Goal: Transaction & Acquisition: Purchase product/service

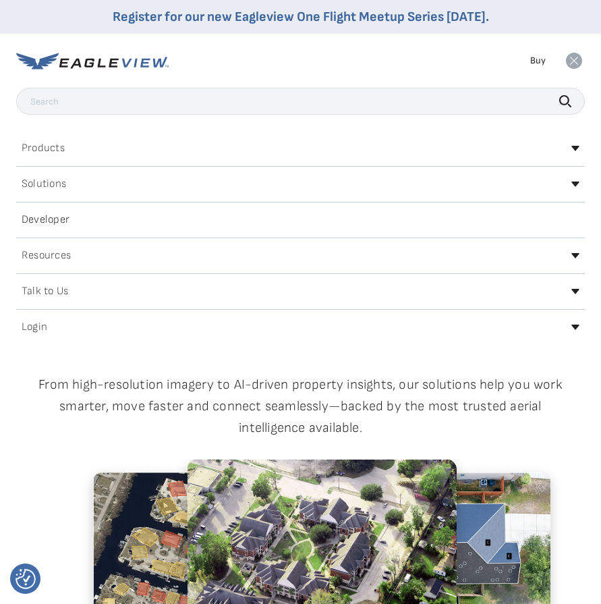
click at [576, 328] on icon at bounding box center [576, 327] width 8 height 5
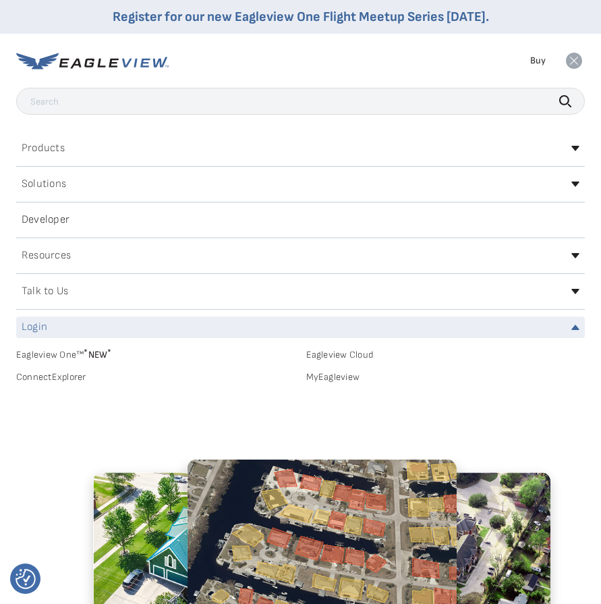
click at [337, 377] on link "MyEagleview" at bounding box center [445, 377] width 279 height 12
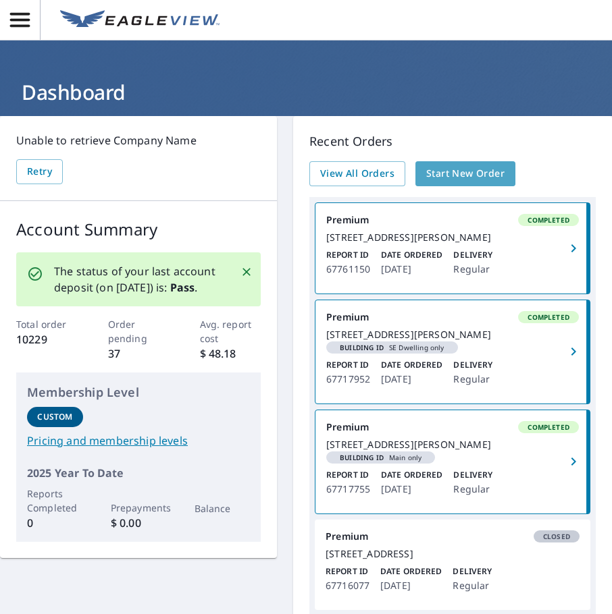
click at [456, 175] on span "Start New Order" at bounding box center [465, 173] width 78 height 17
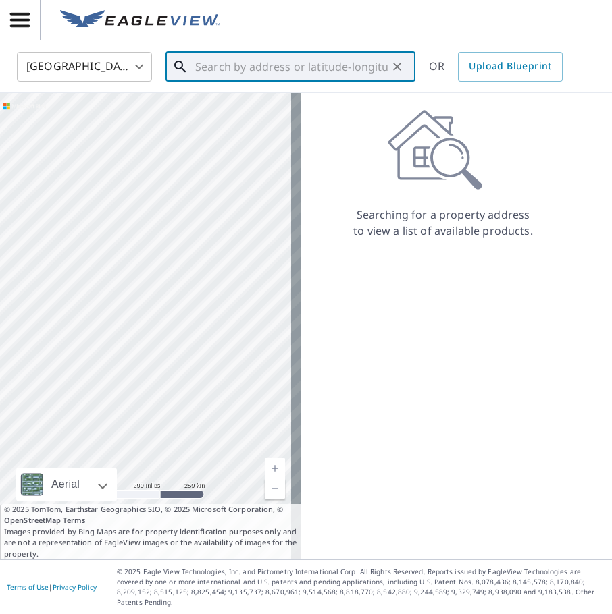
click at [279, 66] on input "text" at bounding box center [291, 67] width 192 height 38
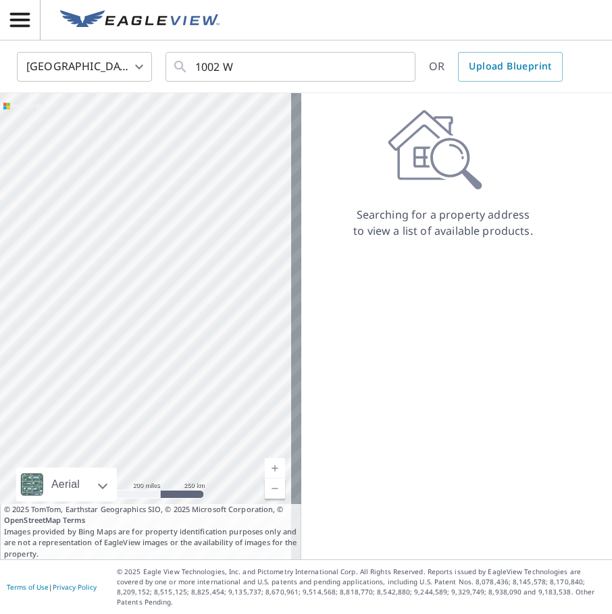
click at [517, 422] on div "Searching for a property address to view a list of available products." at bounding box center [442, 326] width 283 height 466
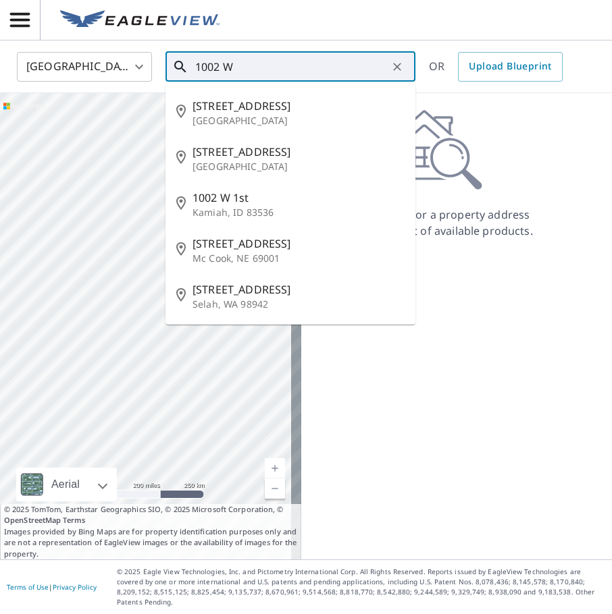
click at [295, 73] on input "1002 W" at bounding box center [291, 67] width 192 height 38
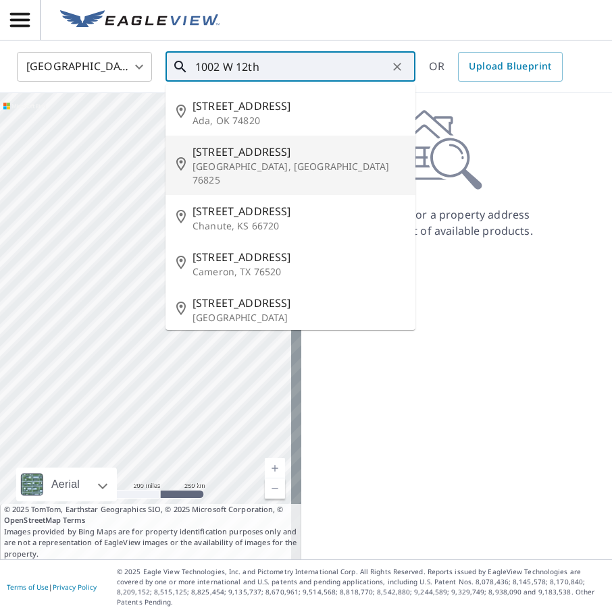
click at [241, 153] on span "[STREET_ADDRESS]" at bounding box center [298, 152] width 212 height 16
type input "[STREET_ADDRESS][PERSON_NAME]"
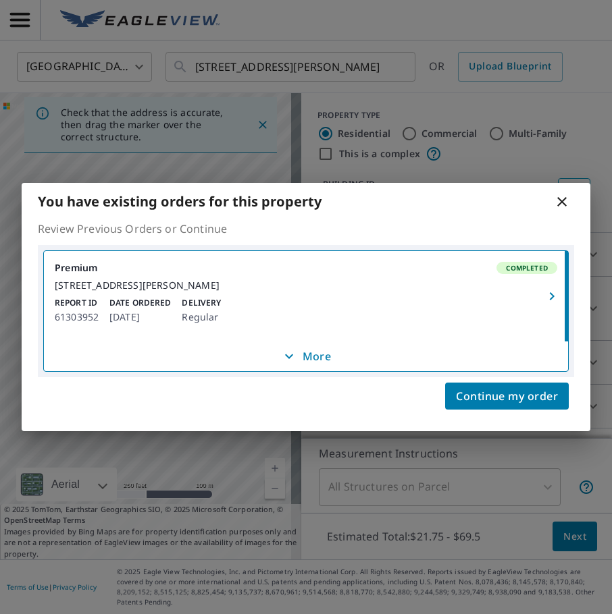
click at [552, 293] on icon "button" at bounding box center [551, 296] width 16 height 16
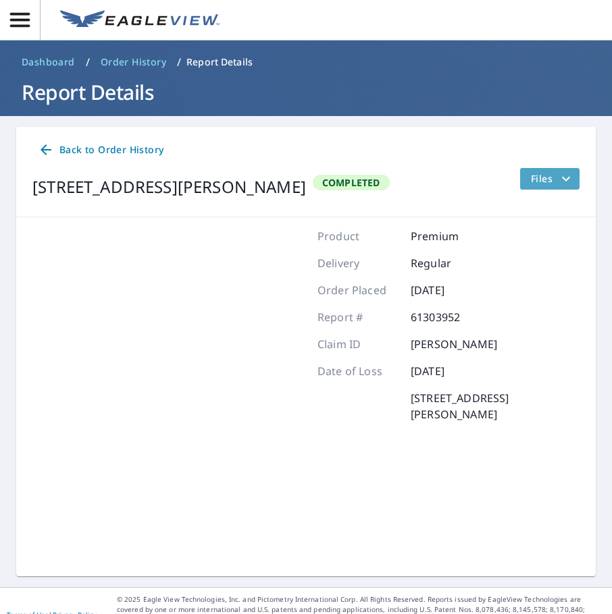
click at [546, 173] on span "Files" at bounding box center [552, 179] width 43 height 16
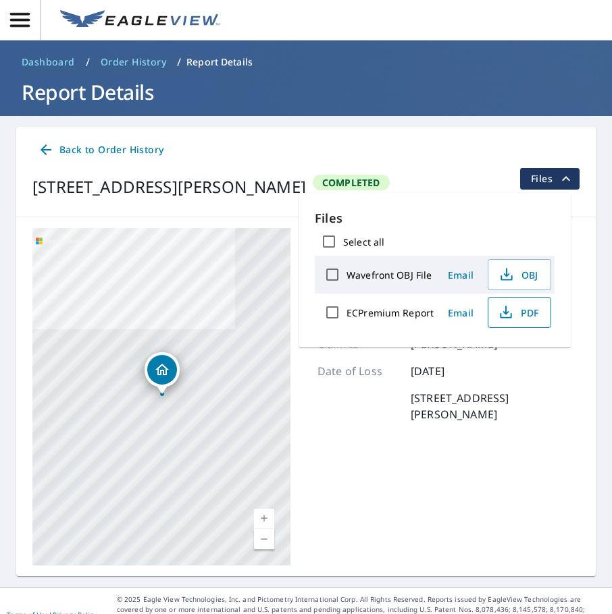
click at [524, 316] on span "PDF" at bounding box center [517, 312] width 43 height 16
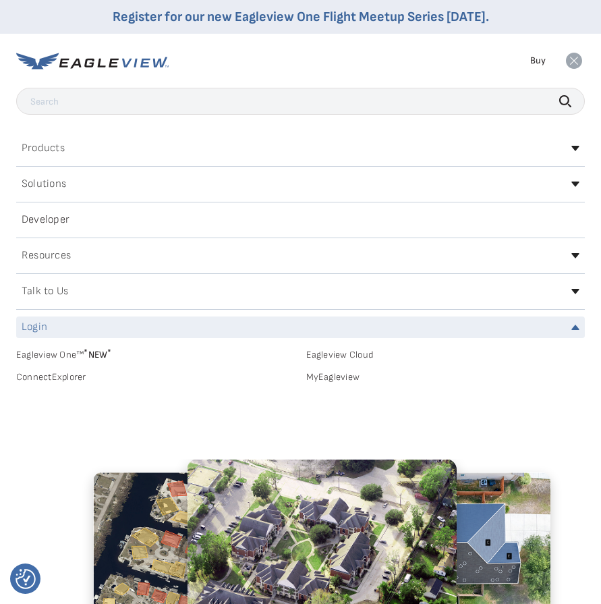
click at [345, 380] on link "MyEagleview" at bounding box center [445, 377] width 279 height 12
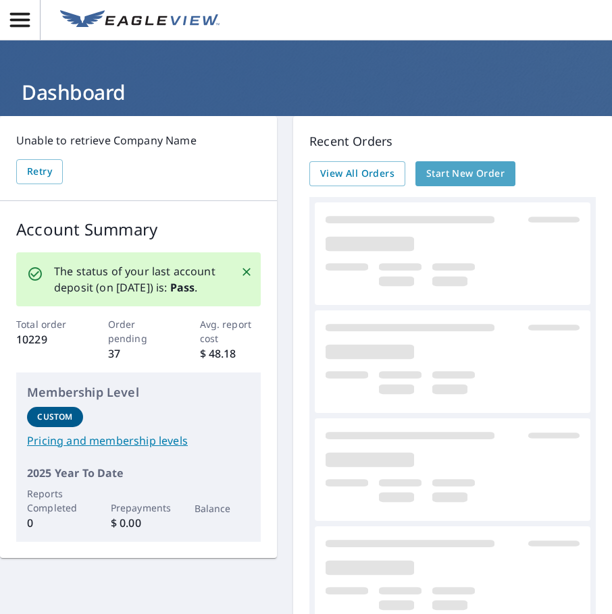
click at [460, 174] on span "Start New Order" at bounding box center [465, 173] width 78 height 17
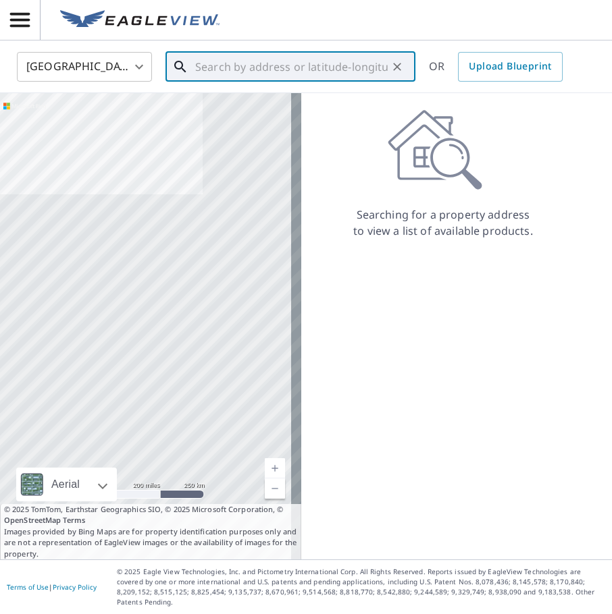
click at [221, 64] on input "text" at bounding box center [291, 67] width 192 height 38
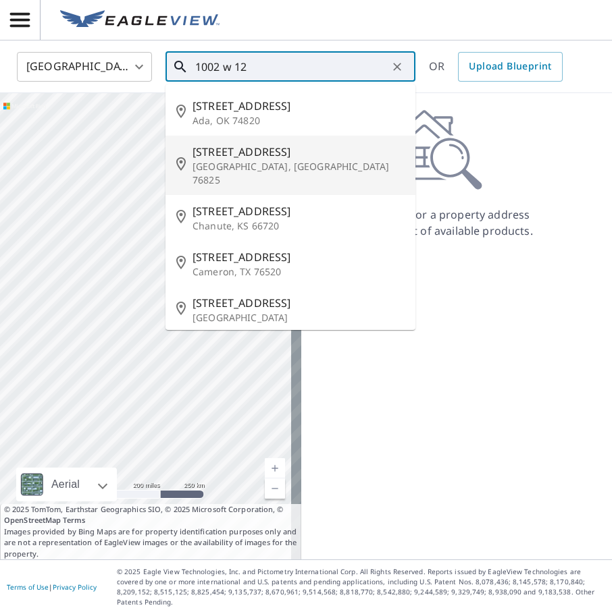
click at [208, 172] on p "[GEOGRAPHIC_DATA], [GEOGRAPHIC_DATA] 76825" at bounding box center [298, 173] width 212 height 27
type input "[STREET_ADDRESS][PERSON_NAME]"
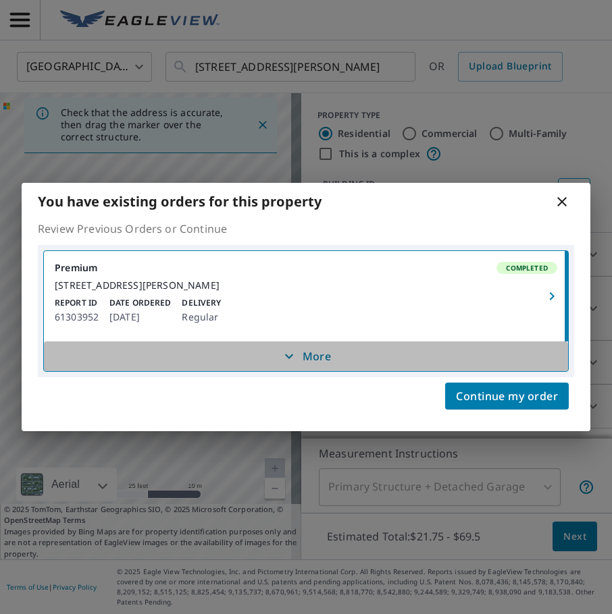
click at [296, 364] on icon "button" at bounding box center [289, 356] width 16 height 16
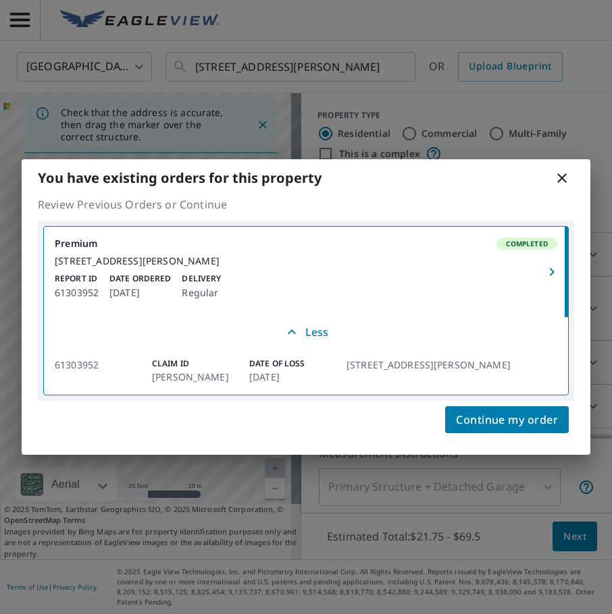
click at [563, 175] on icon at bounding box center [561, 178] width 16 height 16
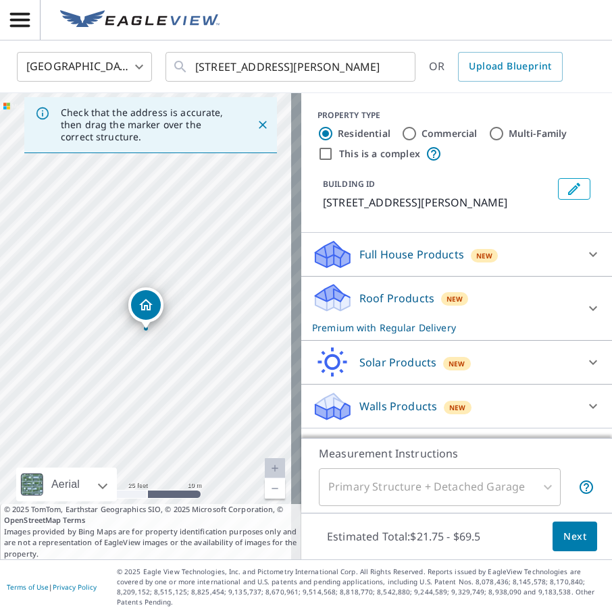
click at [19, 205] on div "[STREET_ADDRESS][PERSON_NAME]" at bounding box center [150, 326] width 301 height 466
click at [576, 546] on button "Next" at bounding box center [574, 537] width 45 height 30
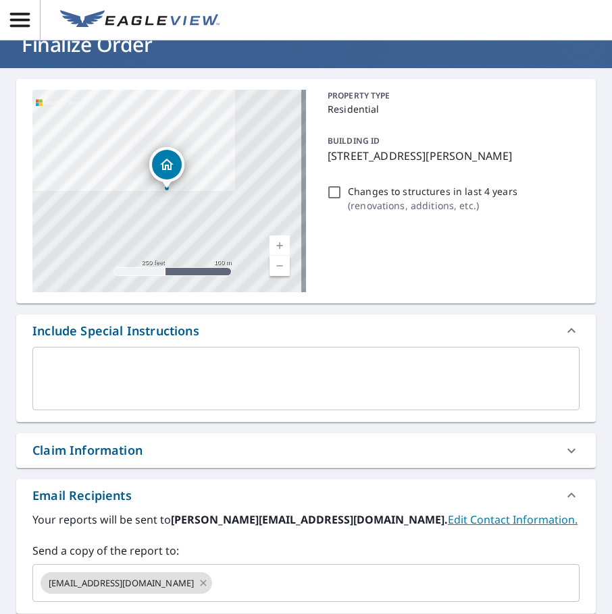
scroll to position [135, 0]
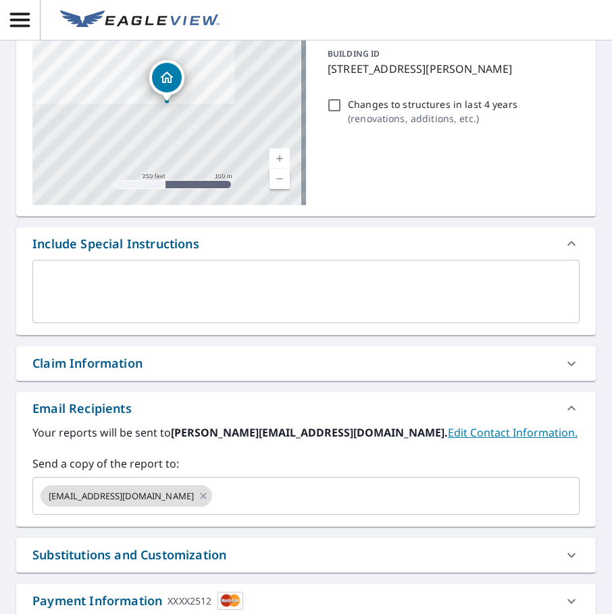
click at [86, 365] on div "Claim Information" at bounding box center [87, 363] width 110 height 18
checkbox input "true"
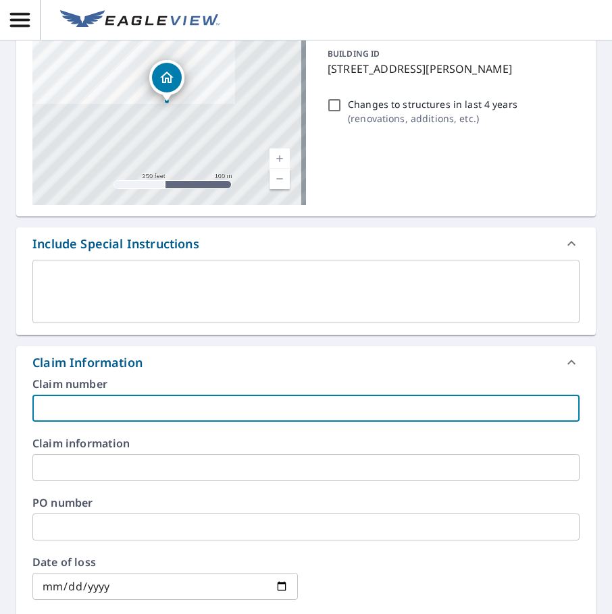
click at [126, 406] on input "text" at bounding box center [305, 408] width 547 height 27
type input "K"
checkbox input "true"
type input "Ki"
checkbox input "true"
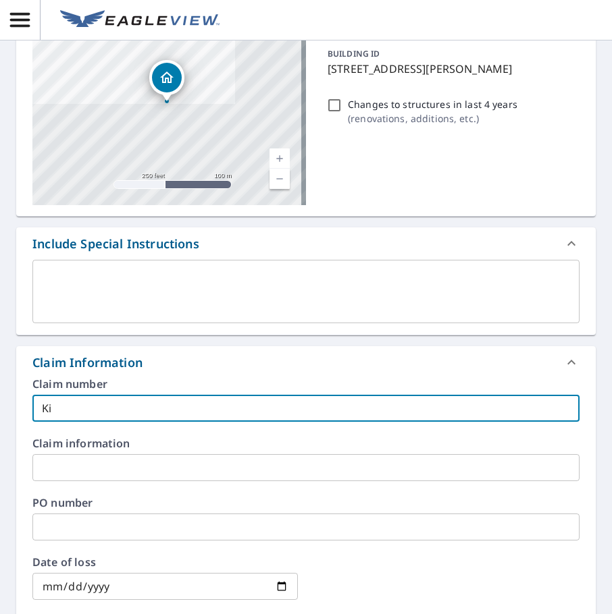
type input "Kir"
checkbox input "true"
type input "Kirb"
checkbox input "true"
type input "[PERSON_NAME]"
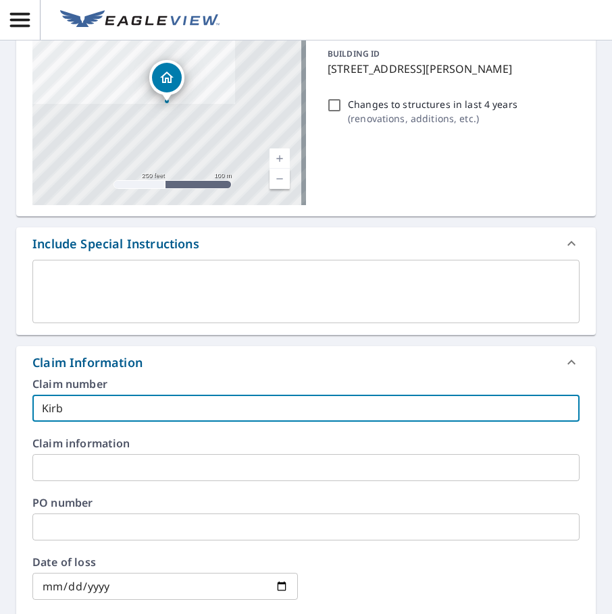
checkbox input "true"
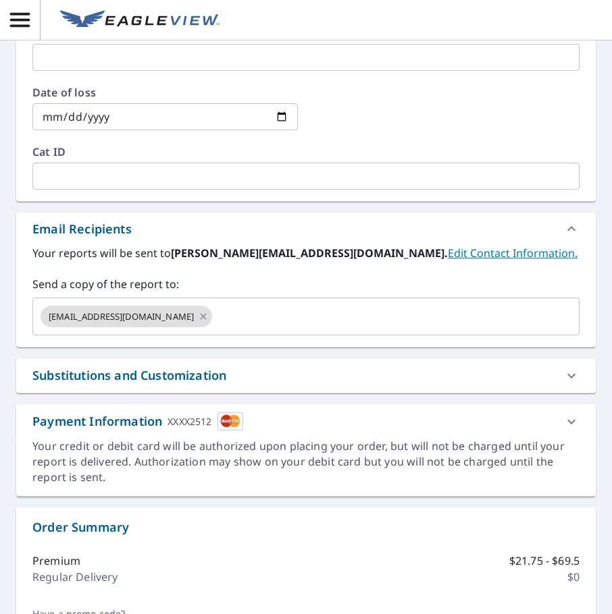
scroll to position [607, 0]
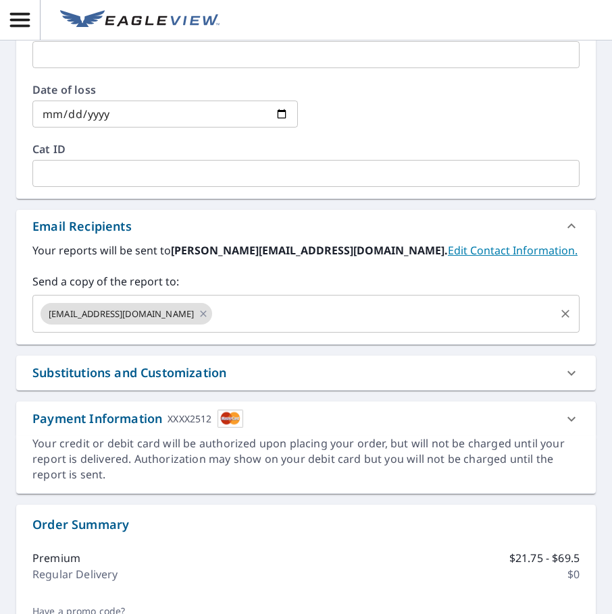
type input "[PERSON_NAME]"
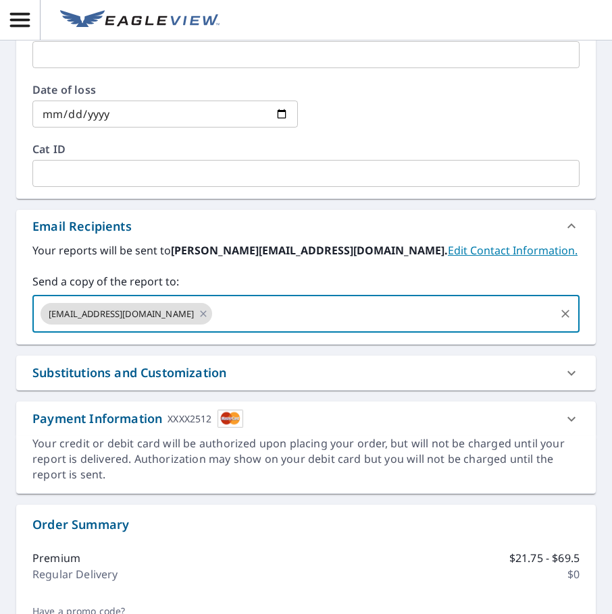
click at [282, 308] on input "text" at bounding box center [383, 314] width 339 height 26
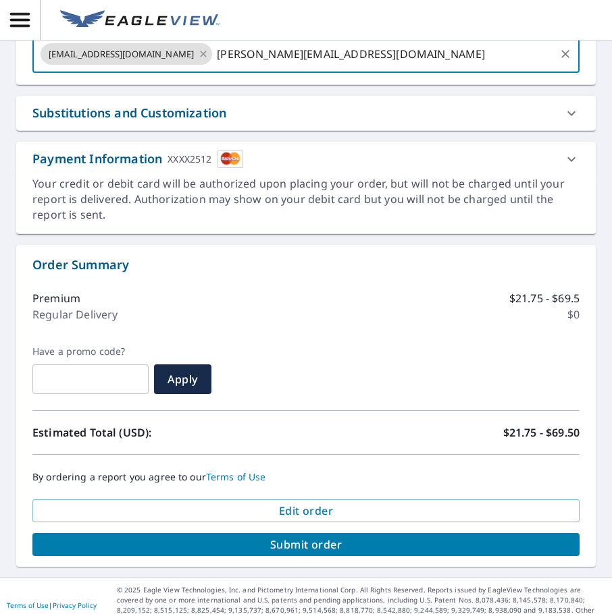
scroll to position [875, 0]
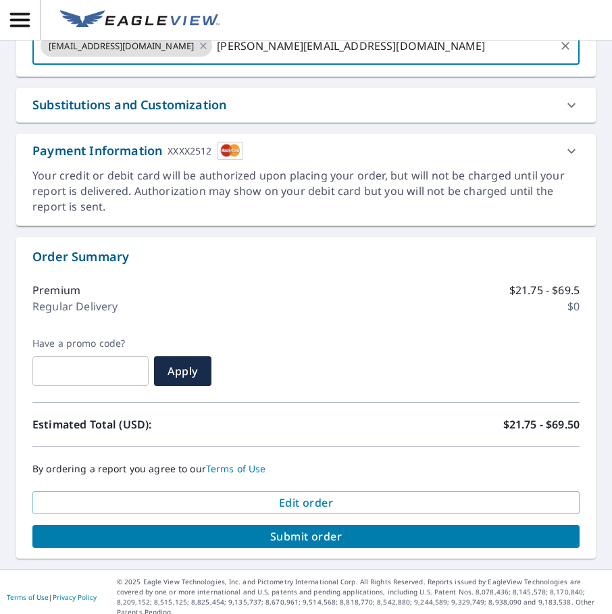
type input "[PERSON_NAME][EMAIL_ADDRESS][DOMAIN_NAME]"
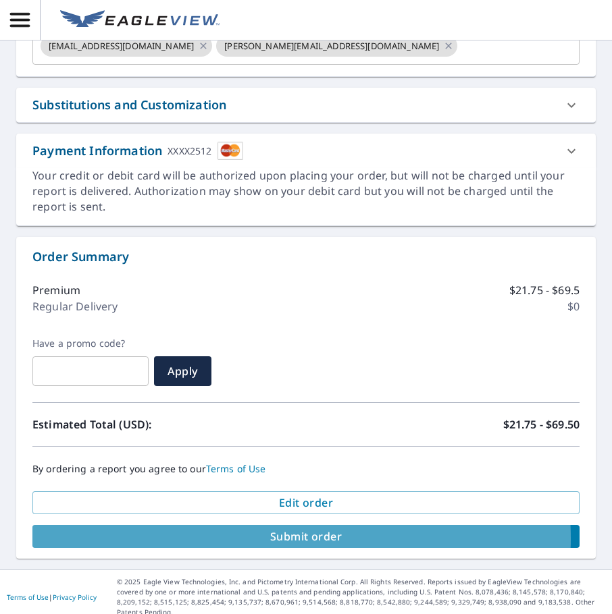
click at [282, 539] on span "Submit order" at bounding box center [305, 536] width 525 height 15
checkbox input "true"
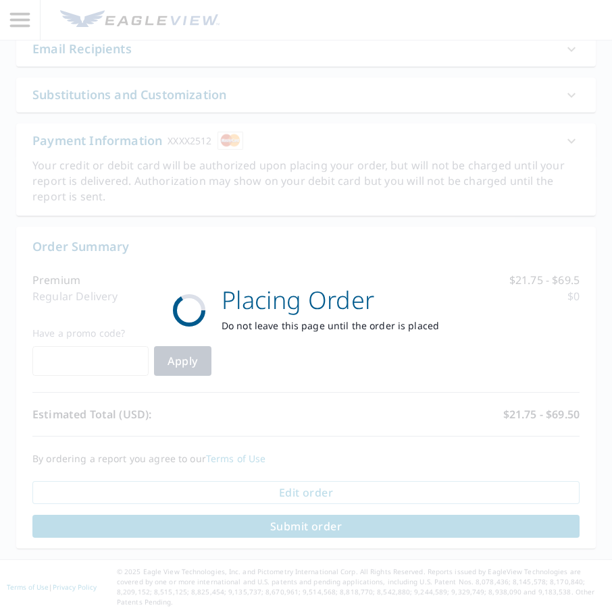
scroll to position [776, 0]
